Goal: Task Accomplishment & Management: Manage account settings

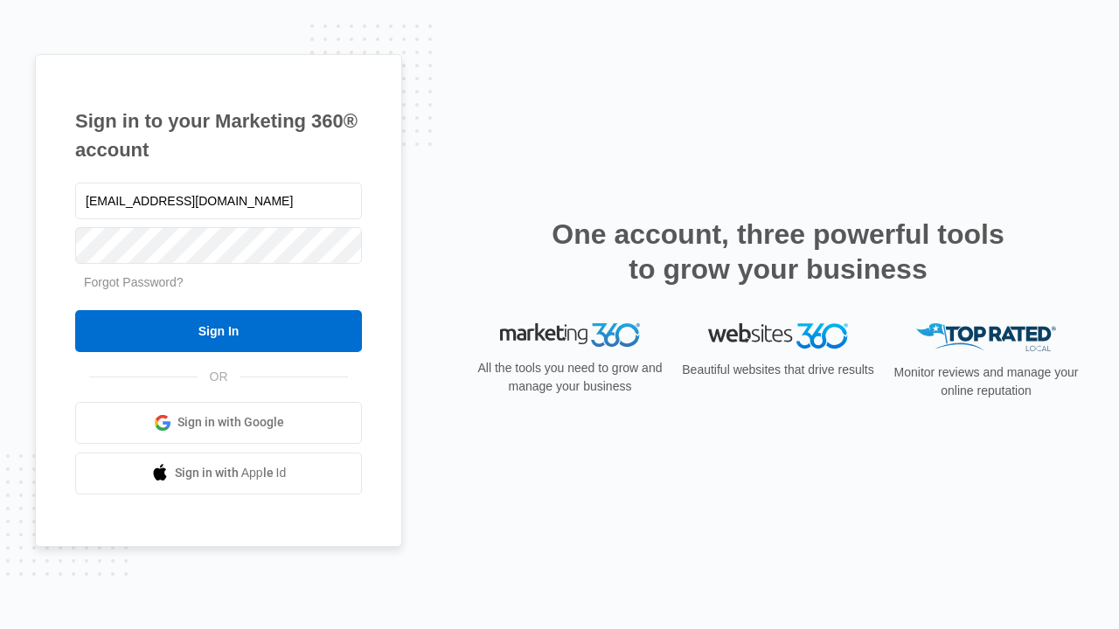
type input "dankie614@gmail.com"
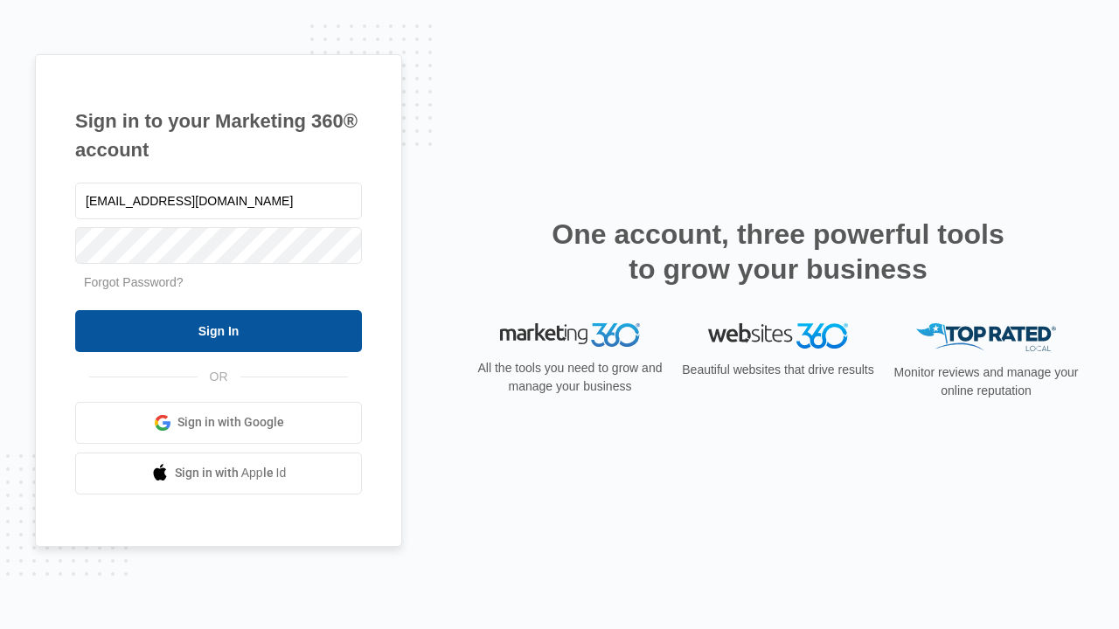
click at [218, 330] on input "Sign In" at bounding box center [218, 331] width 287 height 42
